Goal: Check status: Check status

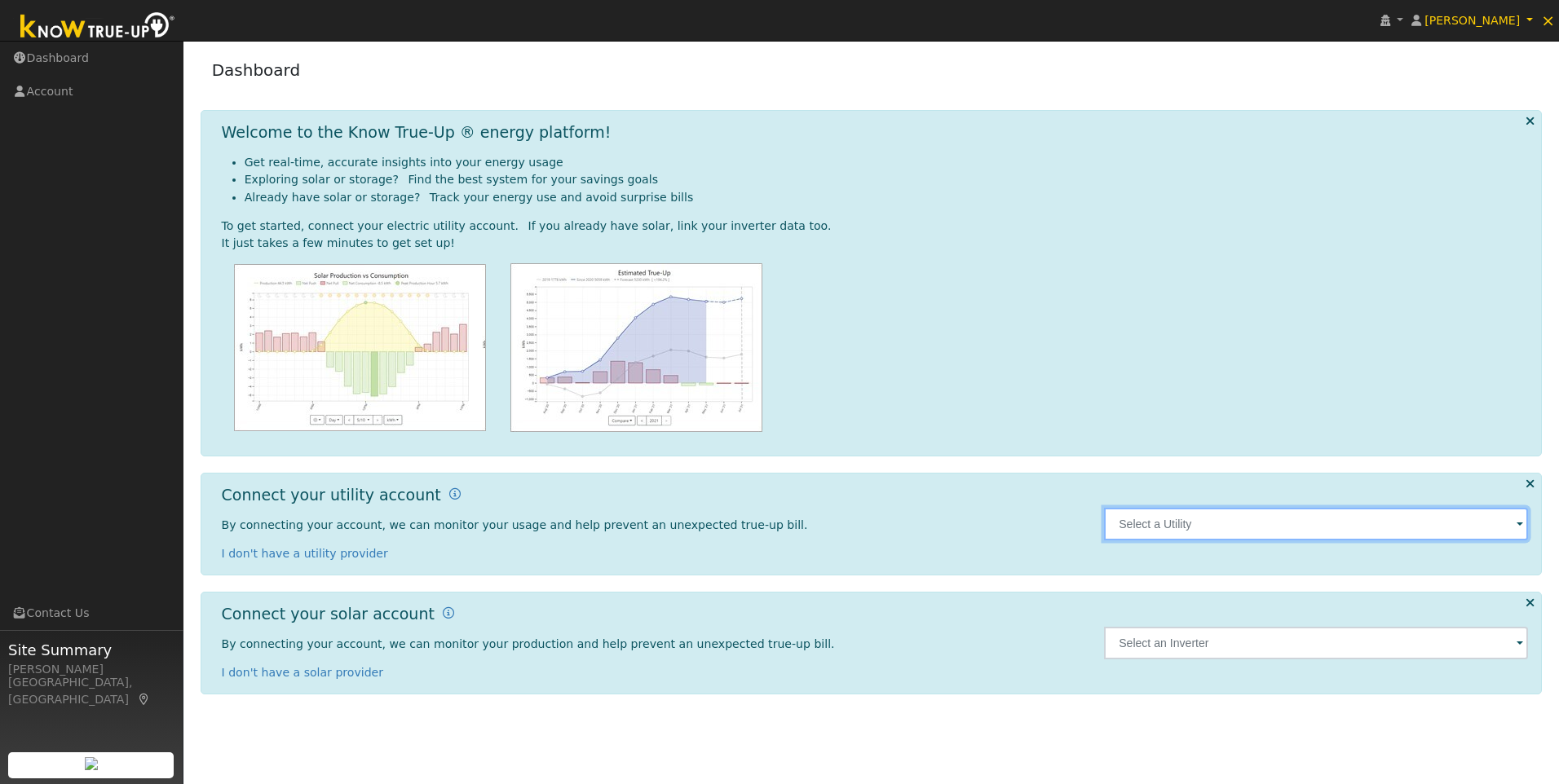
click at [1216, 527] on input "text" at bounding box center [1316, 524] width 424 height 33
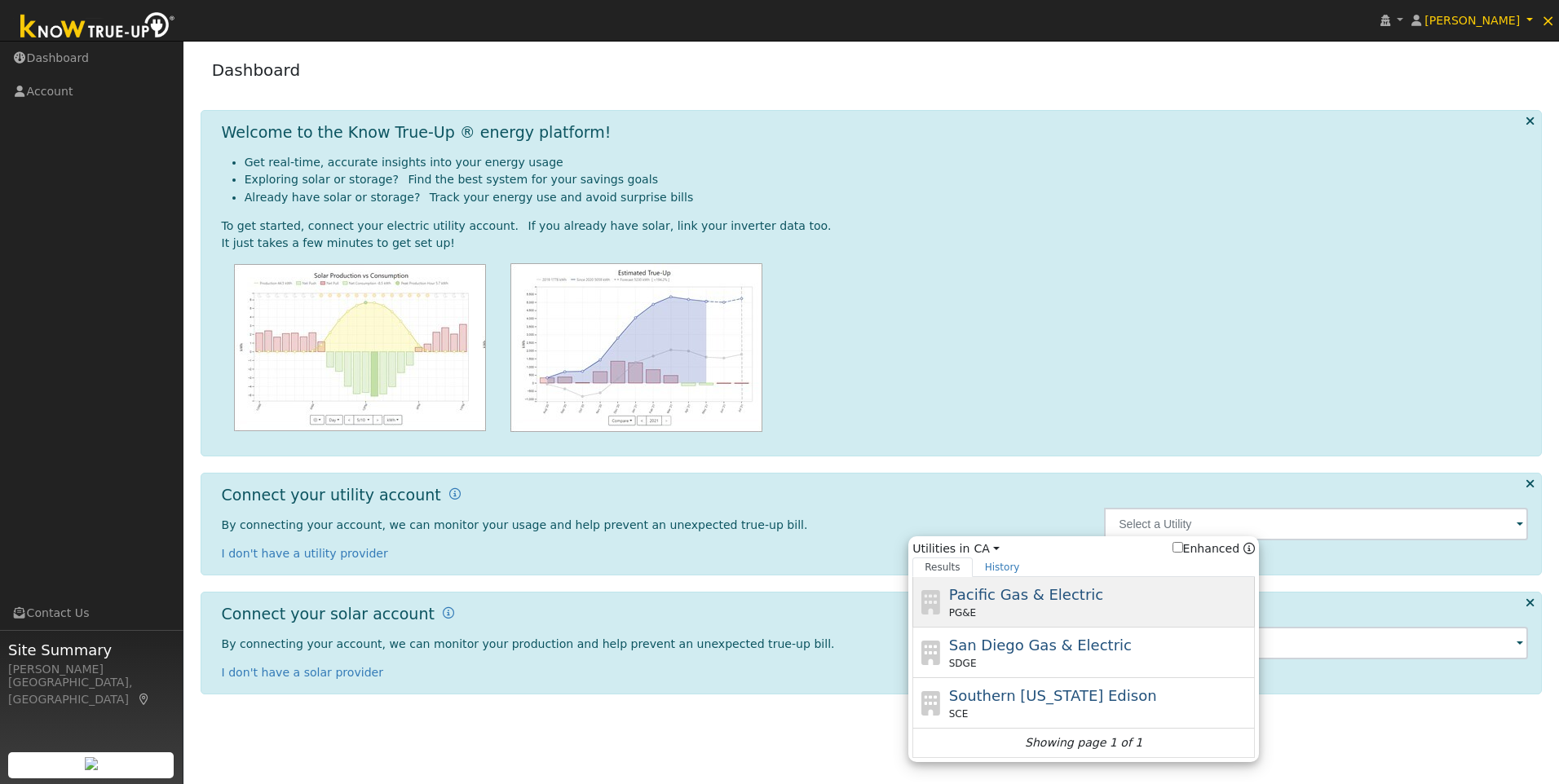
click at [1064, 596] on span "Pacific Gas & Electric" at bounding box center [1026, 595] width 154 height 17
type input "PG&E"
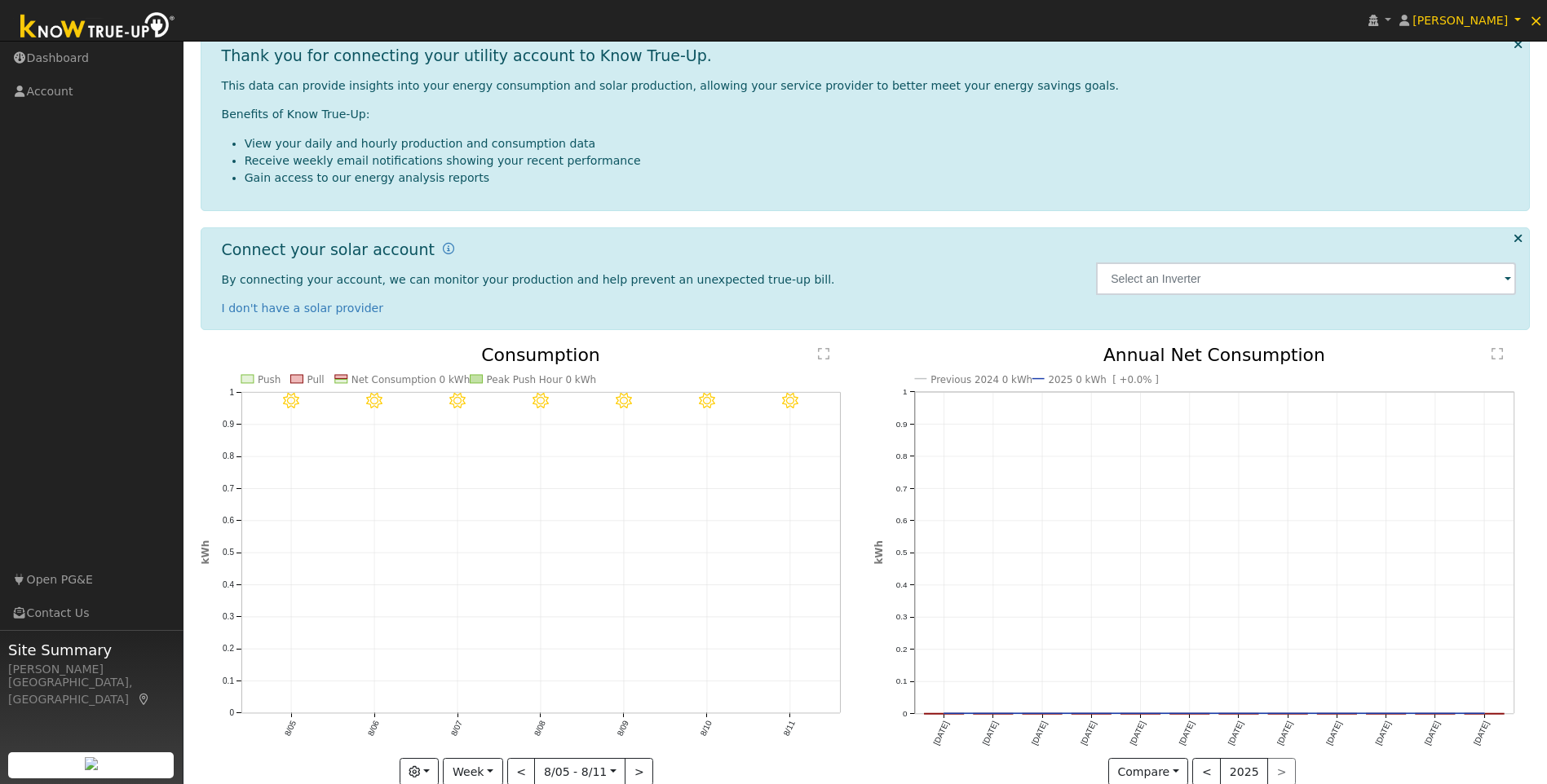
scroll to position [249, 0]
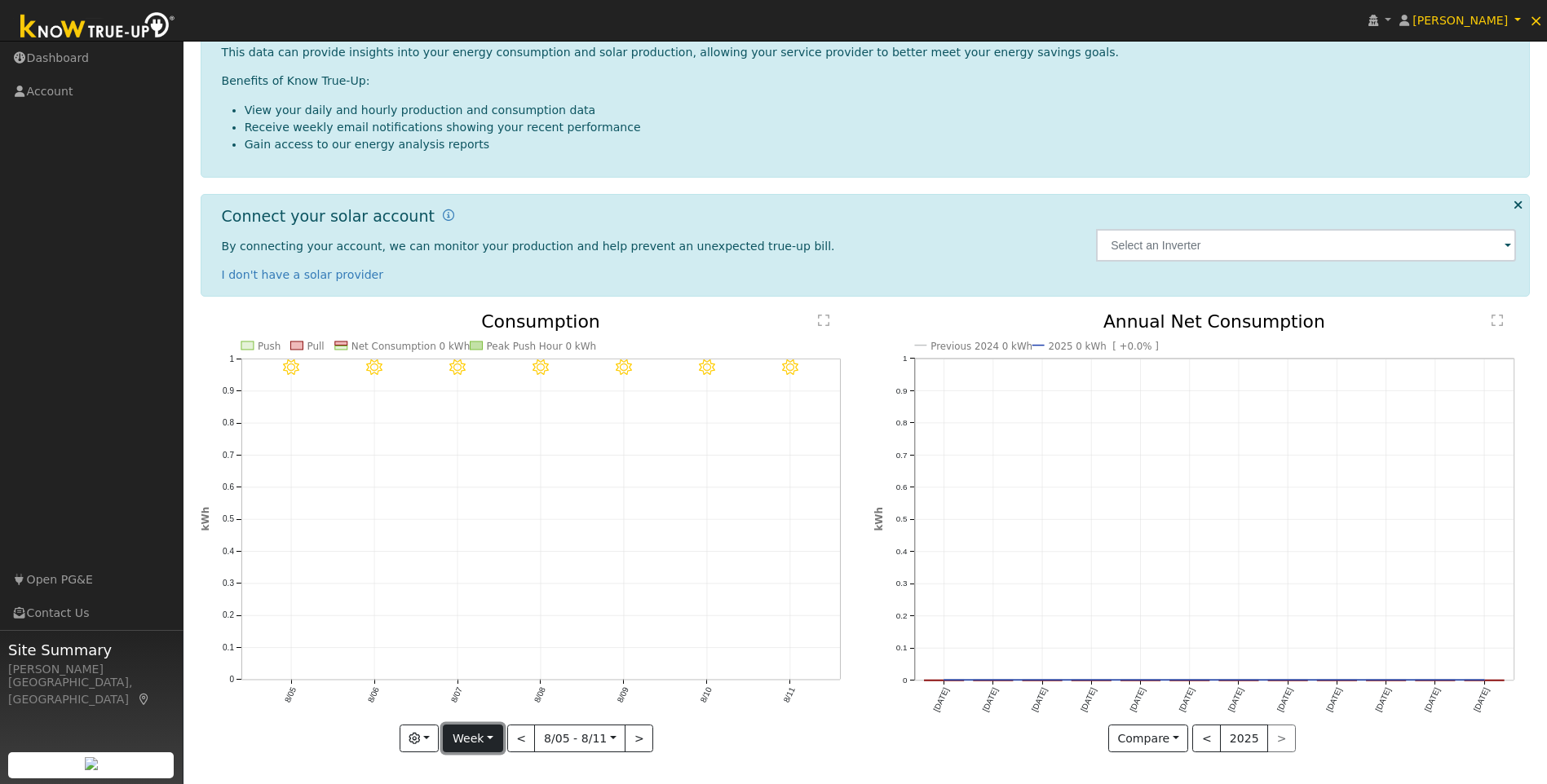
click at [480, 733] on button "Week" at bounding box center [473, 738] width 60 height 28
click at [472, 682] on link "Year" at bounding box center [500, 682] width 113 height 23
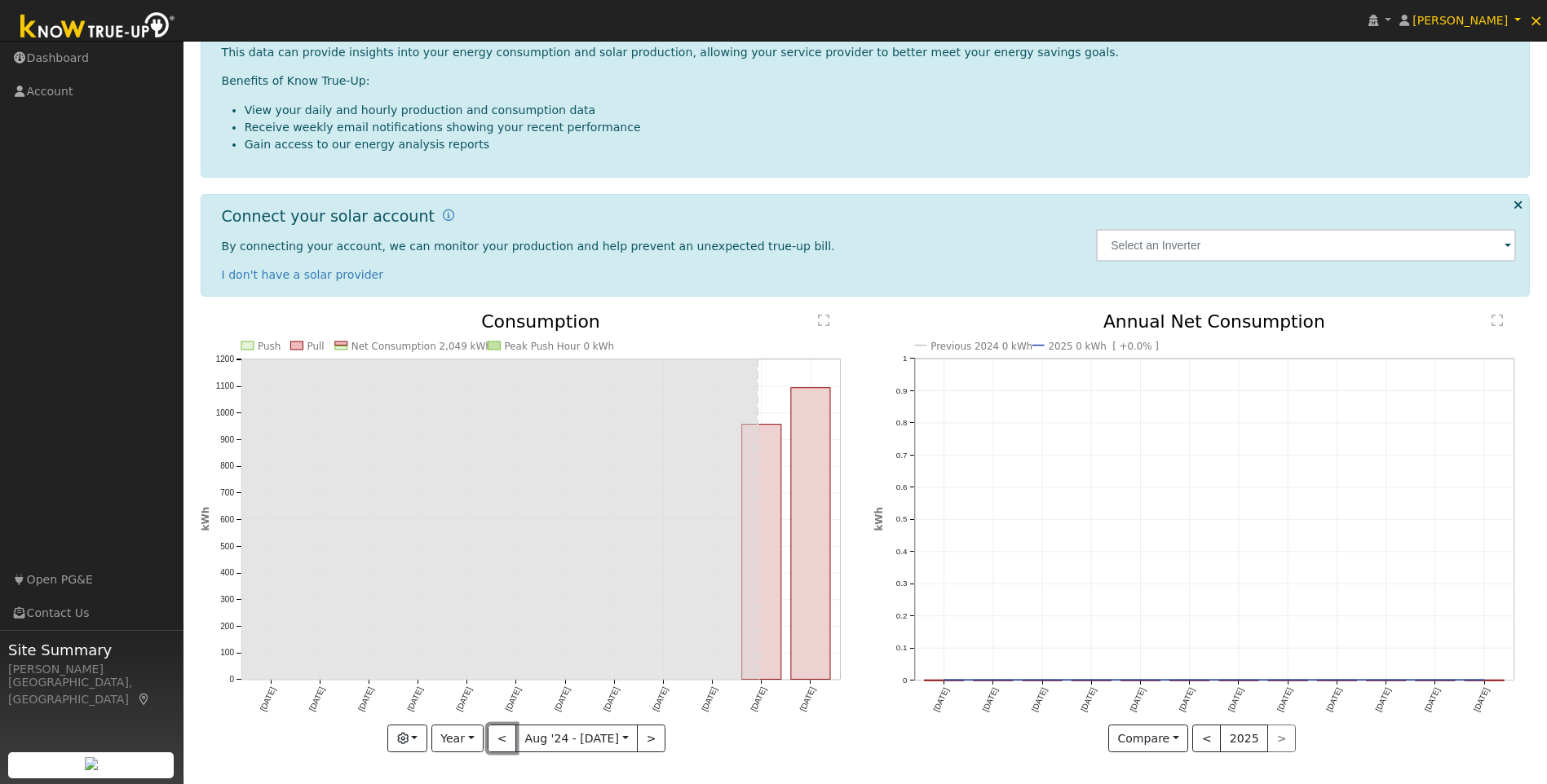
drag, startPoint x: 495, startPoint y: 744, endPoint x: 600, endPoint y: 731, distance: 105.8
click at [495, 744] on button "<" at bounding box center [501, 738] width 29 height 28
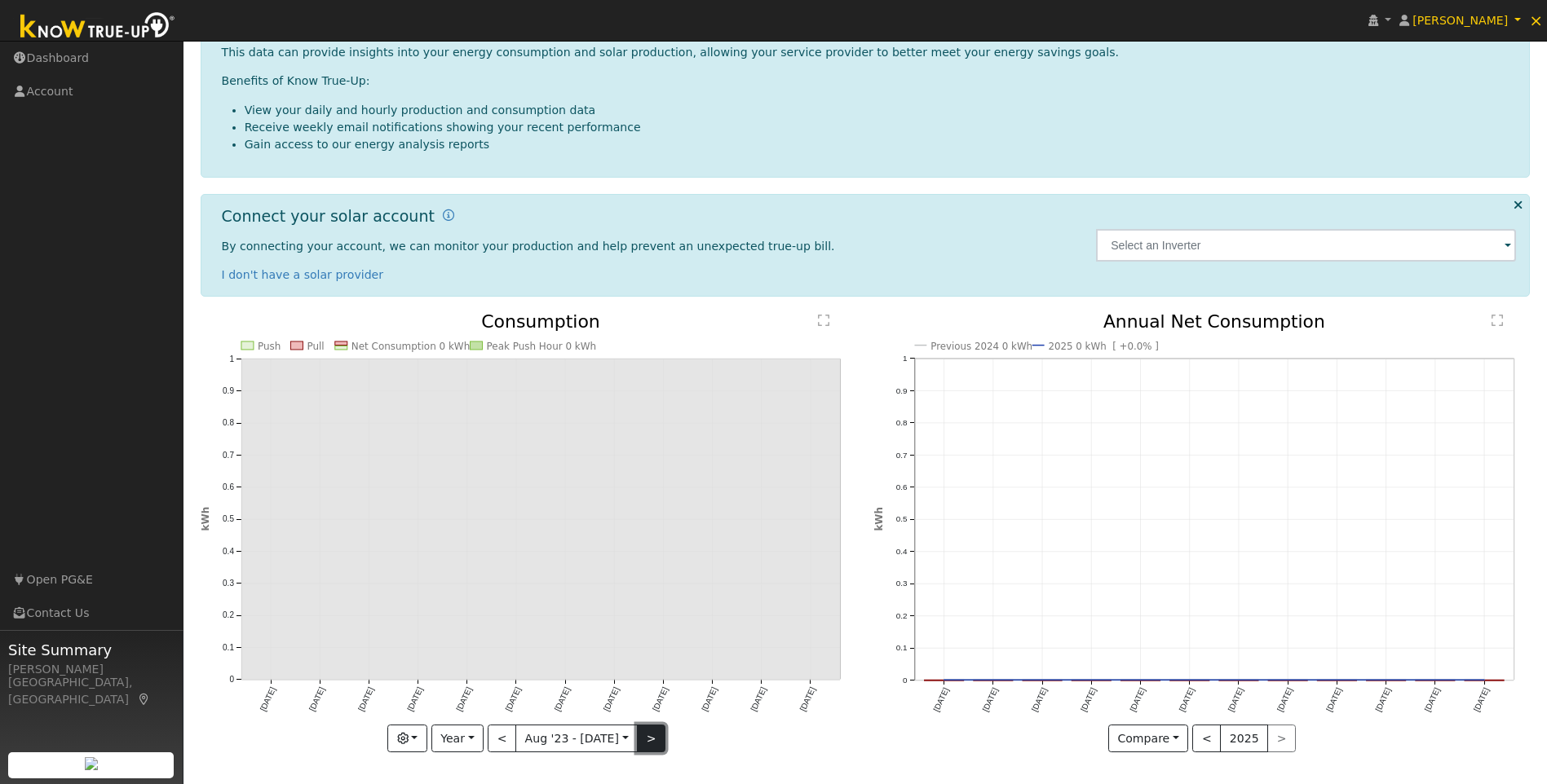
click at [641, 746] on button ">" at bounding box center [651, 738] width 29 height 28
type input "[DATE]"
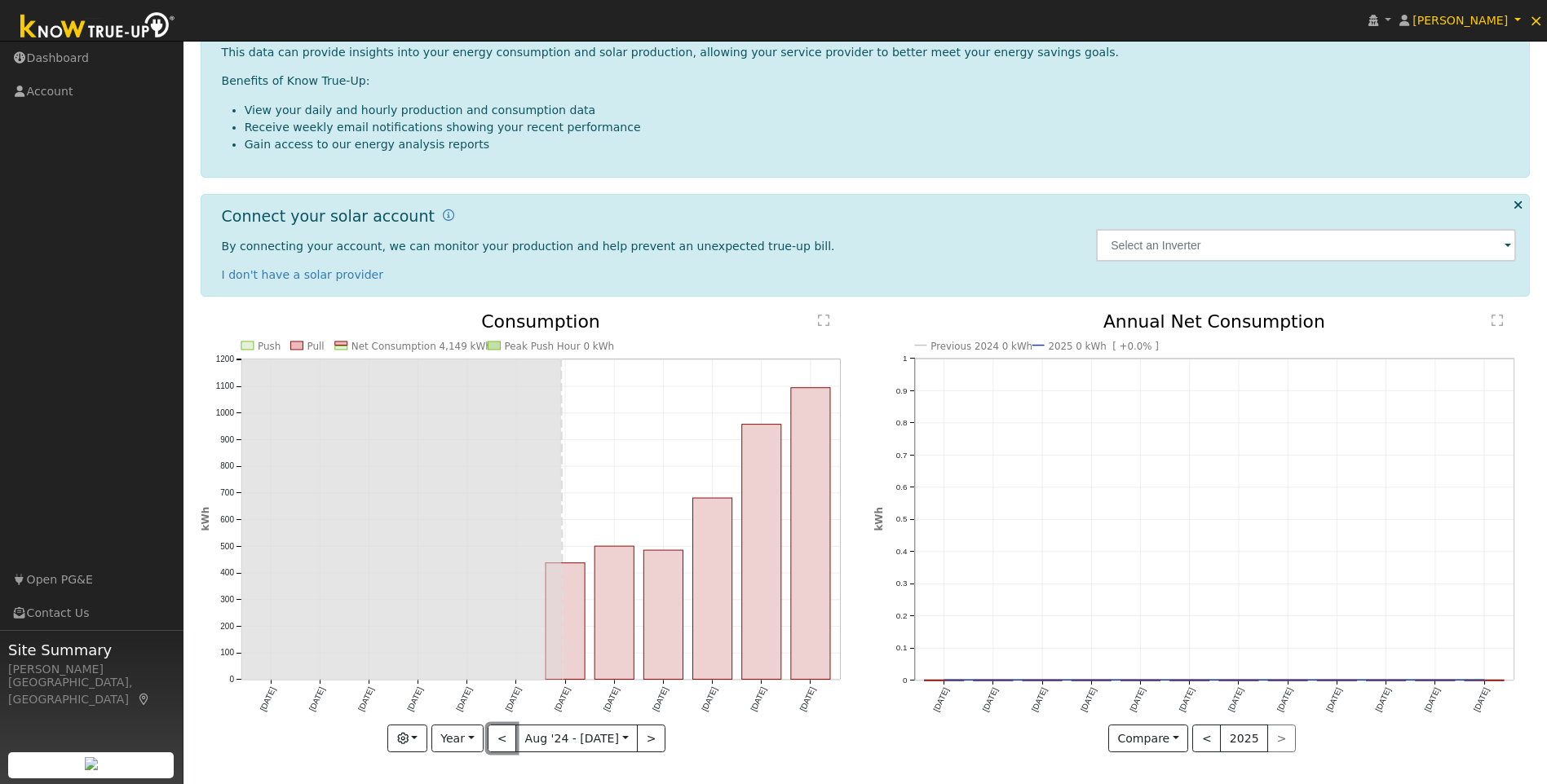
drag, startPoint x: 497, startPoint y: 736, endPoint x: 532, endPoint y: 737, distance: 35.0
click at [497, 736] on button "<" at bounding box center [501, 738] width 29 height 28
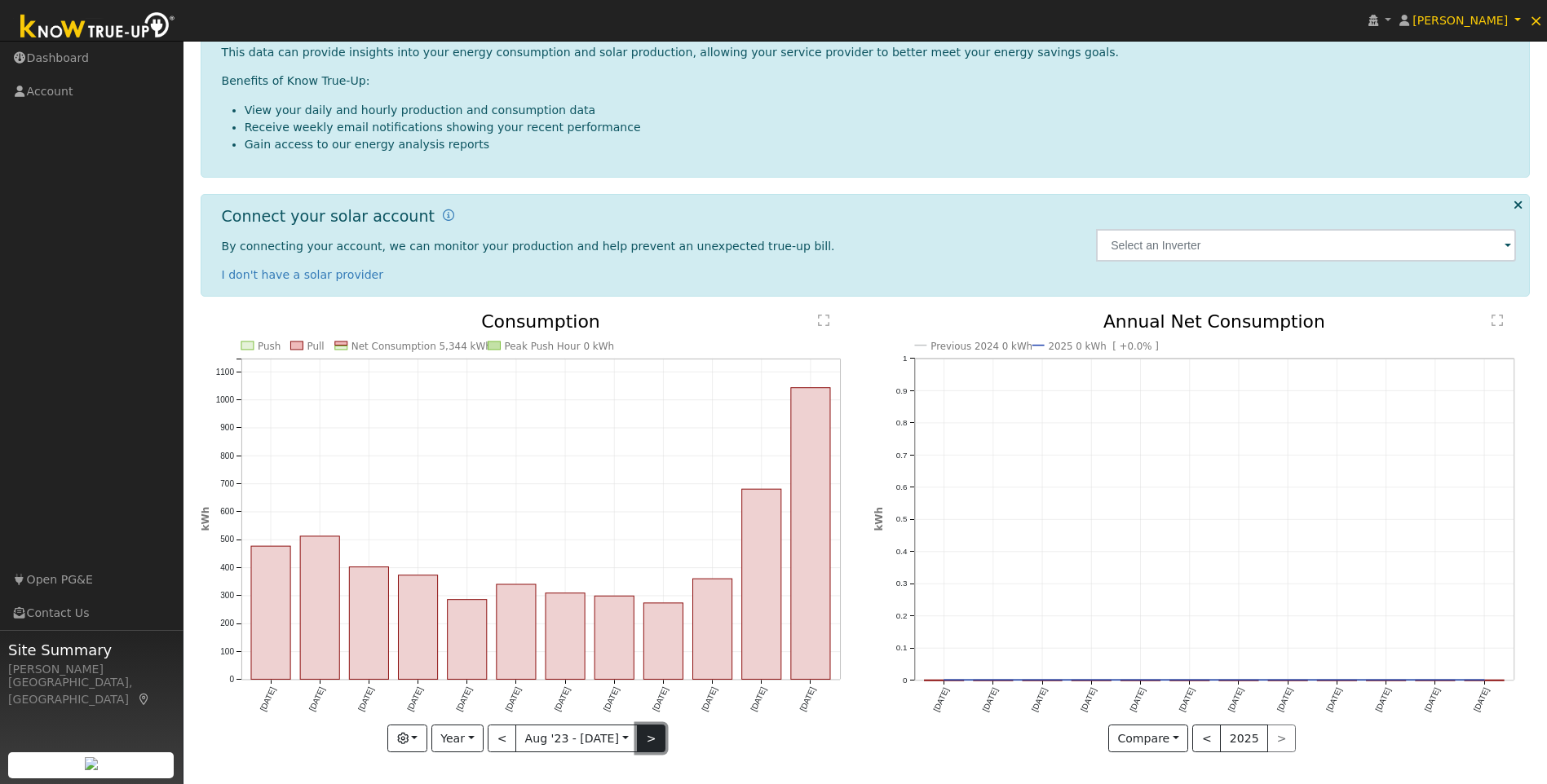
click at [648, 743] on button ">" at bounding box center [651, 738] width 29 height 28
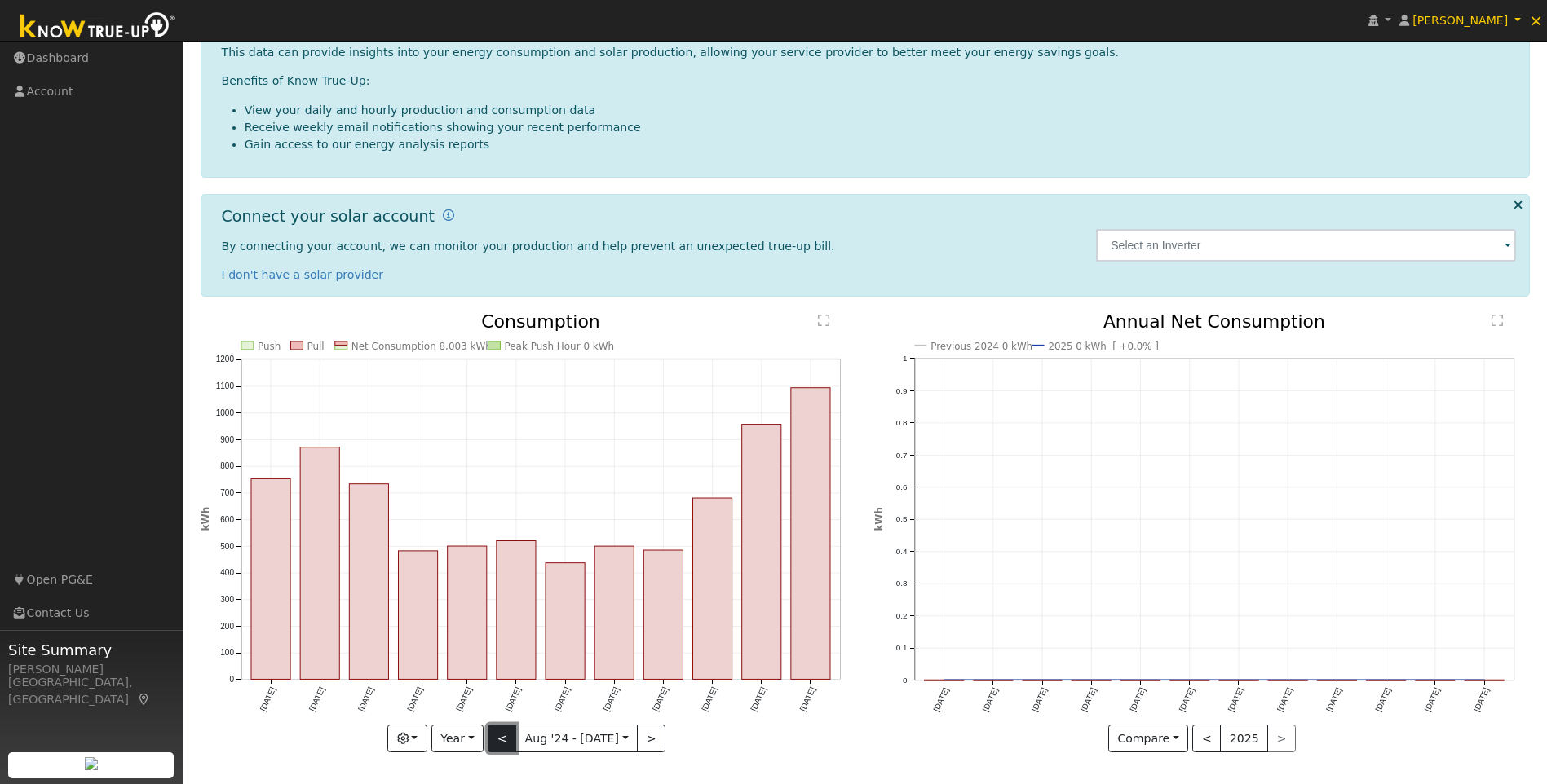
click at [493, 737] on button "<" at bounding box center [501, 738] width 29 height 28
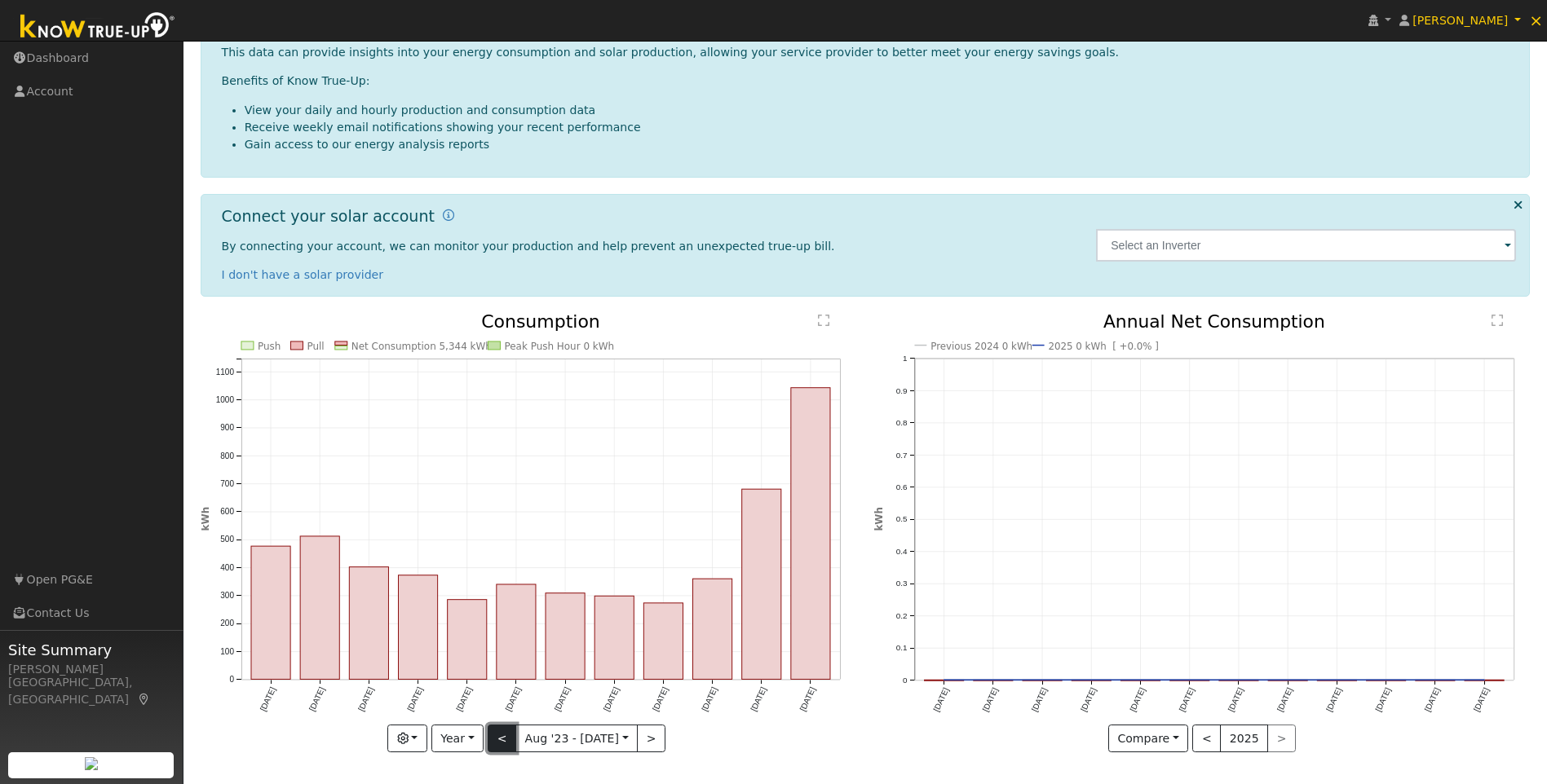
click at [493, 737] on button "<" at bounding box center [501, 738] width 29 height 28
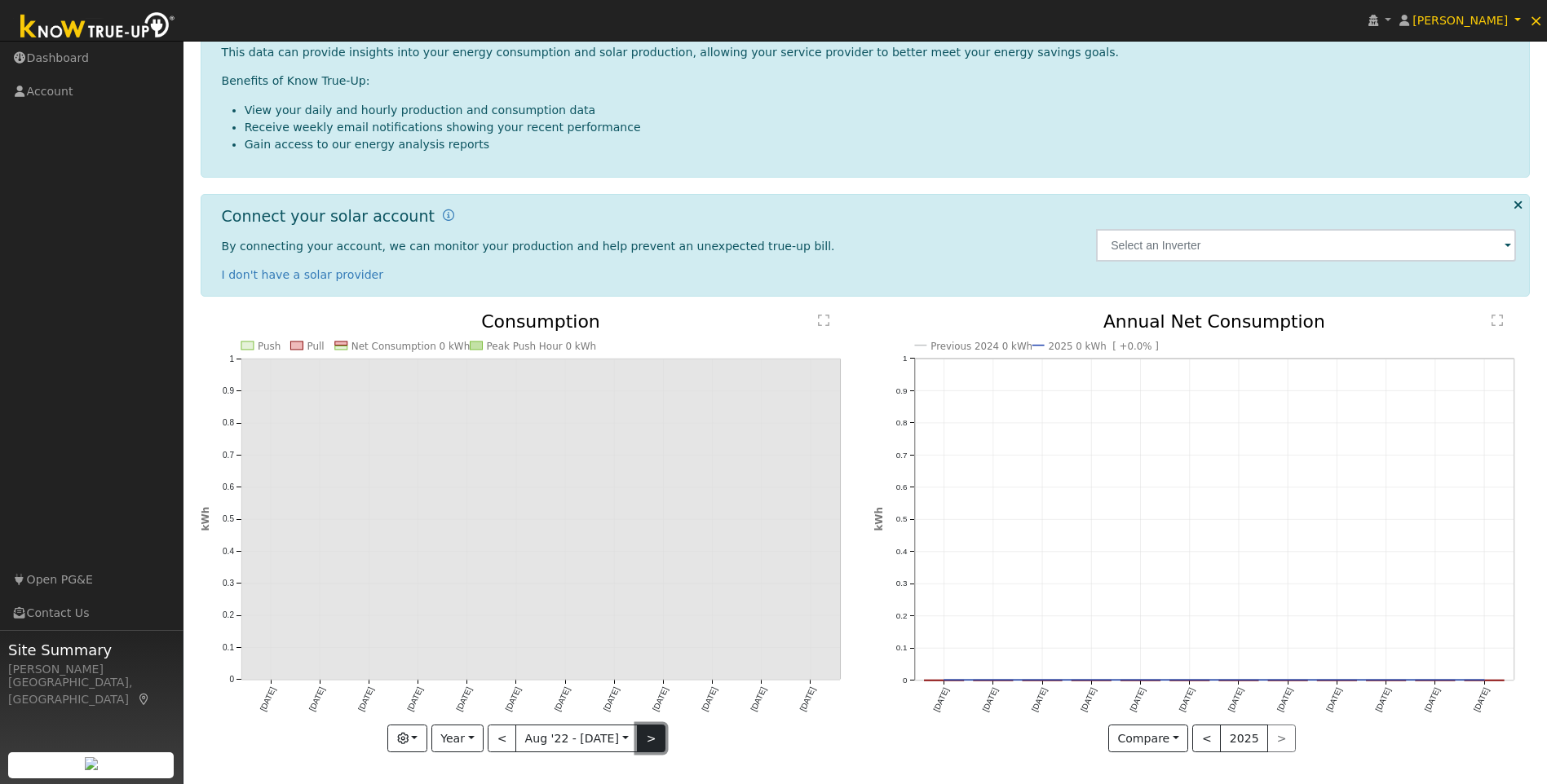
click at [651, 737] on button ">" at bounding box center [651, 738] width 29 height 28
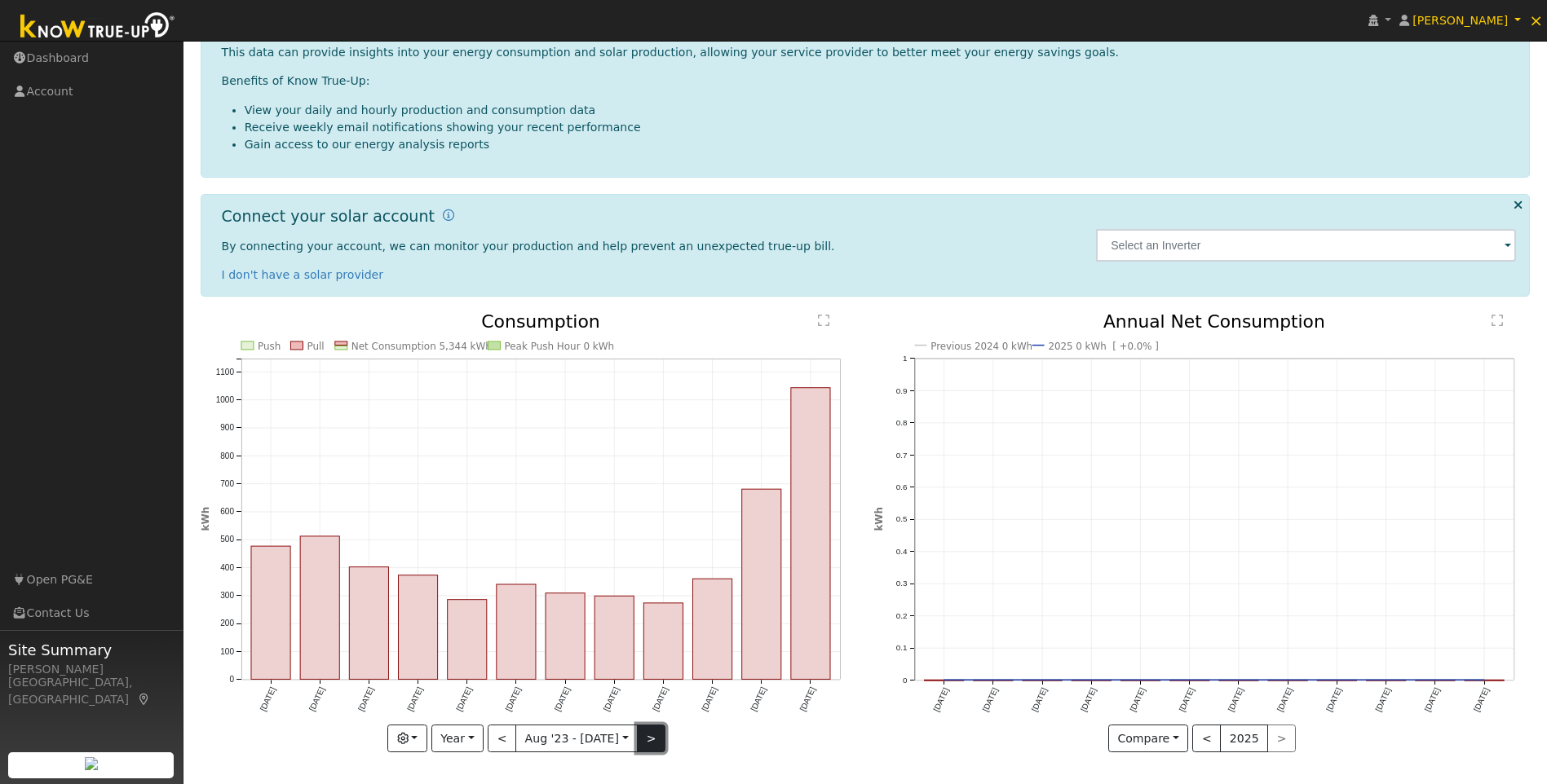
click at [651, 737] on button ">" at bounding box center [651, 738] width 29 height 28
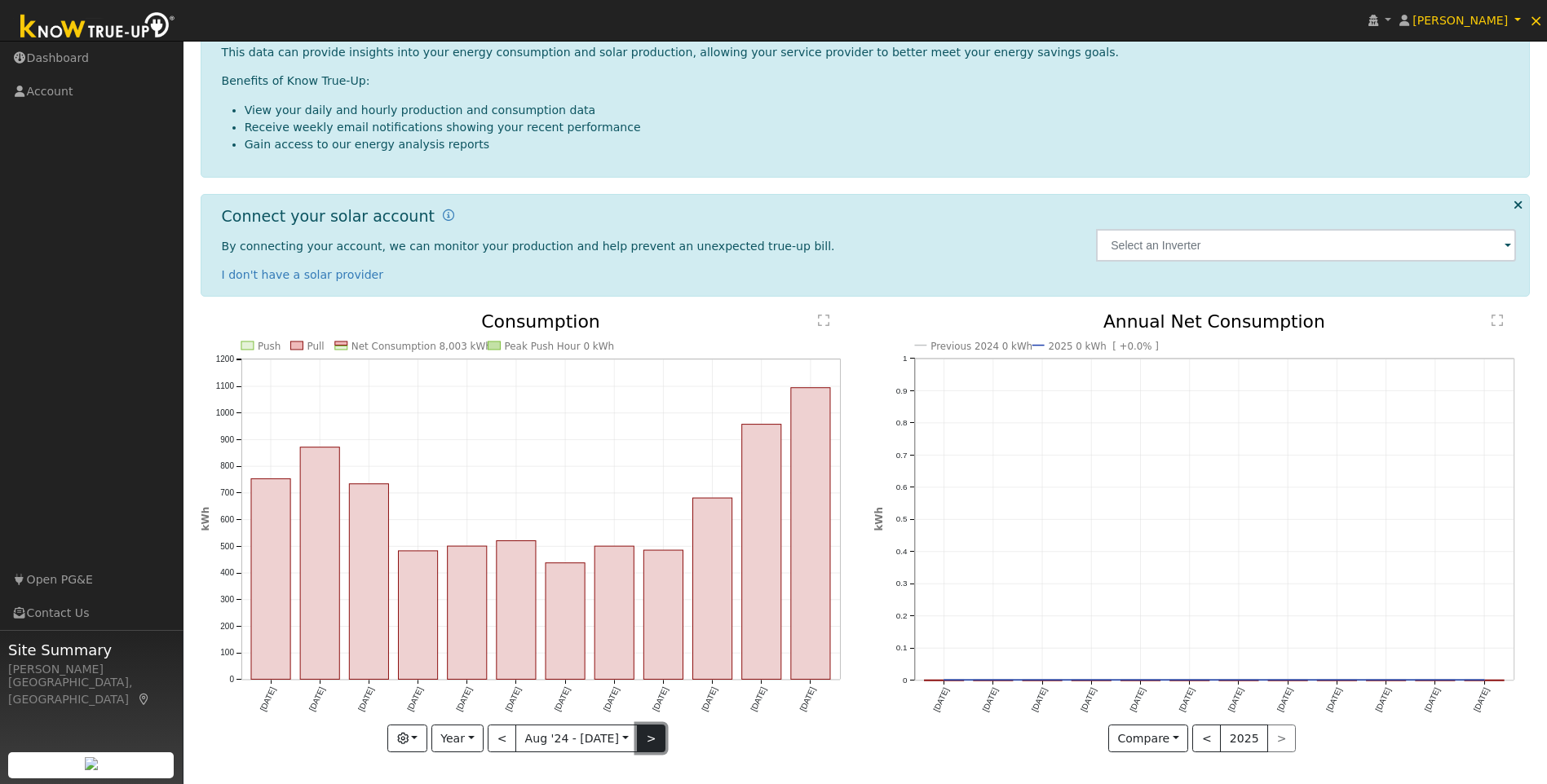
click at [653, 735] on button ">" at bounding box center [651, 738] width 29 height 28
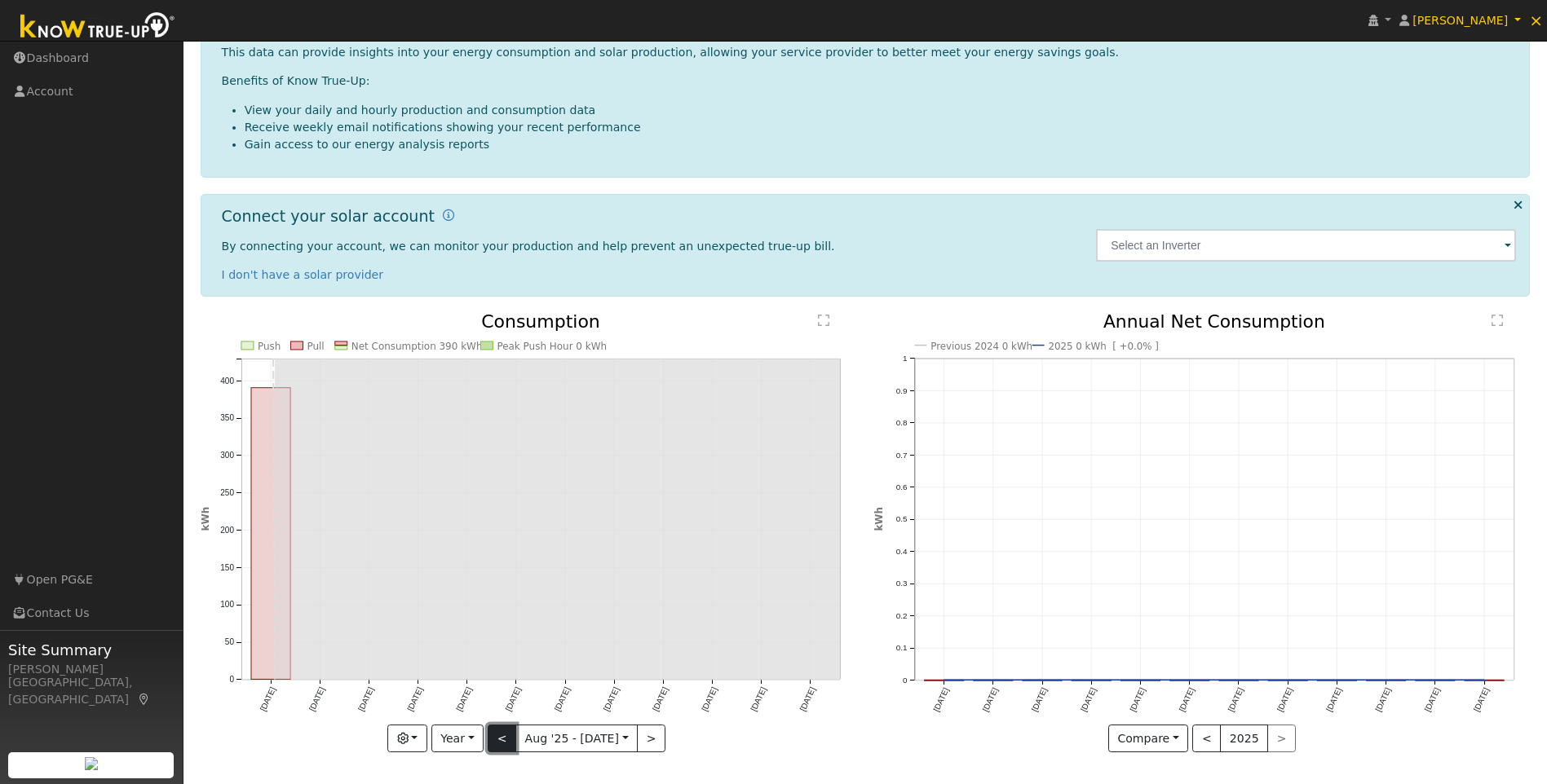
click at [499, 735] on button "<" at bounding box center [501, 738] width 29 height 28
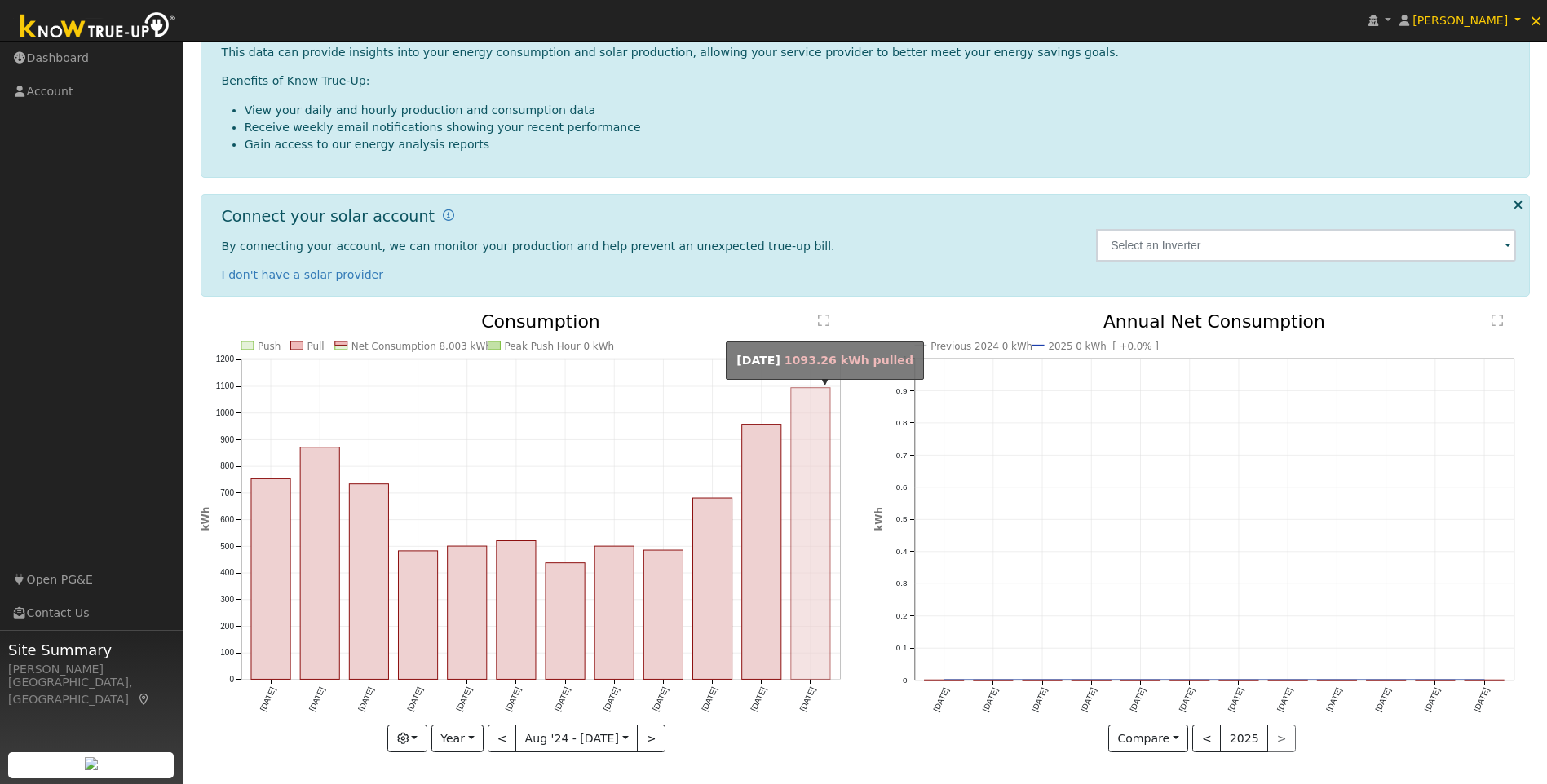
click at [810, 604] on rect "onclick=""" at bounding box center [810, 534] width 39 height 292
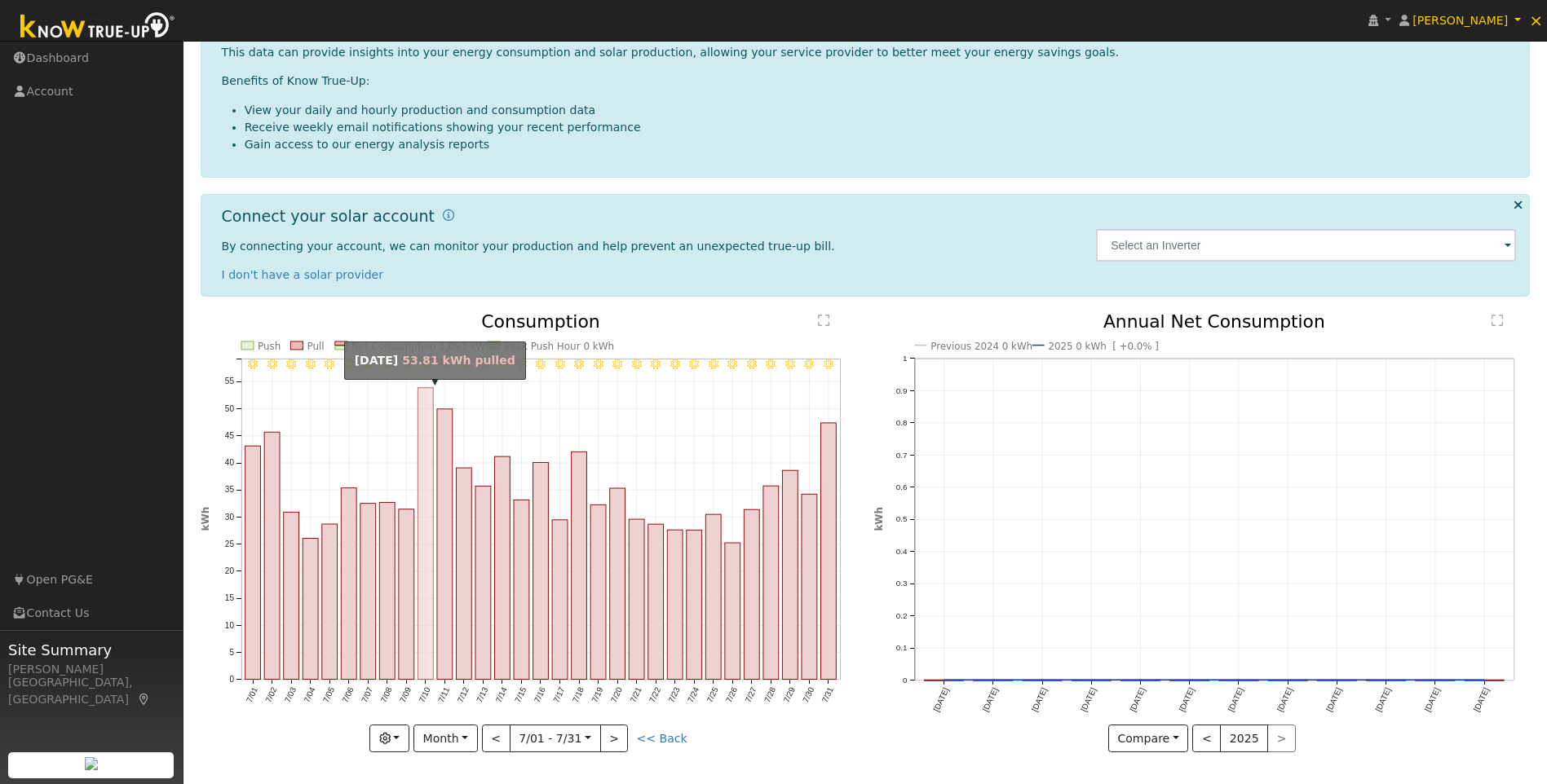
click at [421, 478] on rect "onclick=""" at bounding box center [426, 534] width 16 height 292
type input "[DATE]"
